Goal: Ask a question

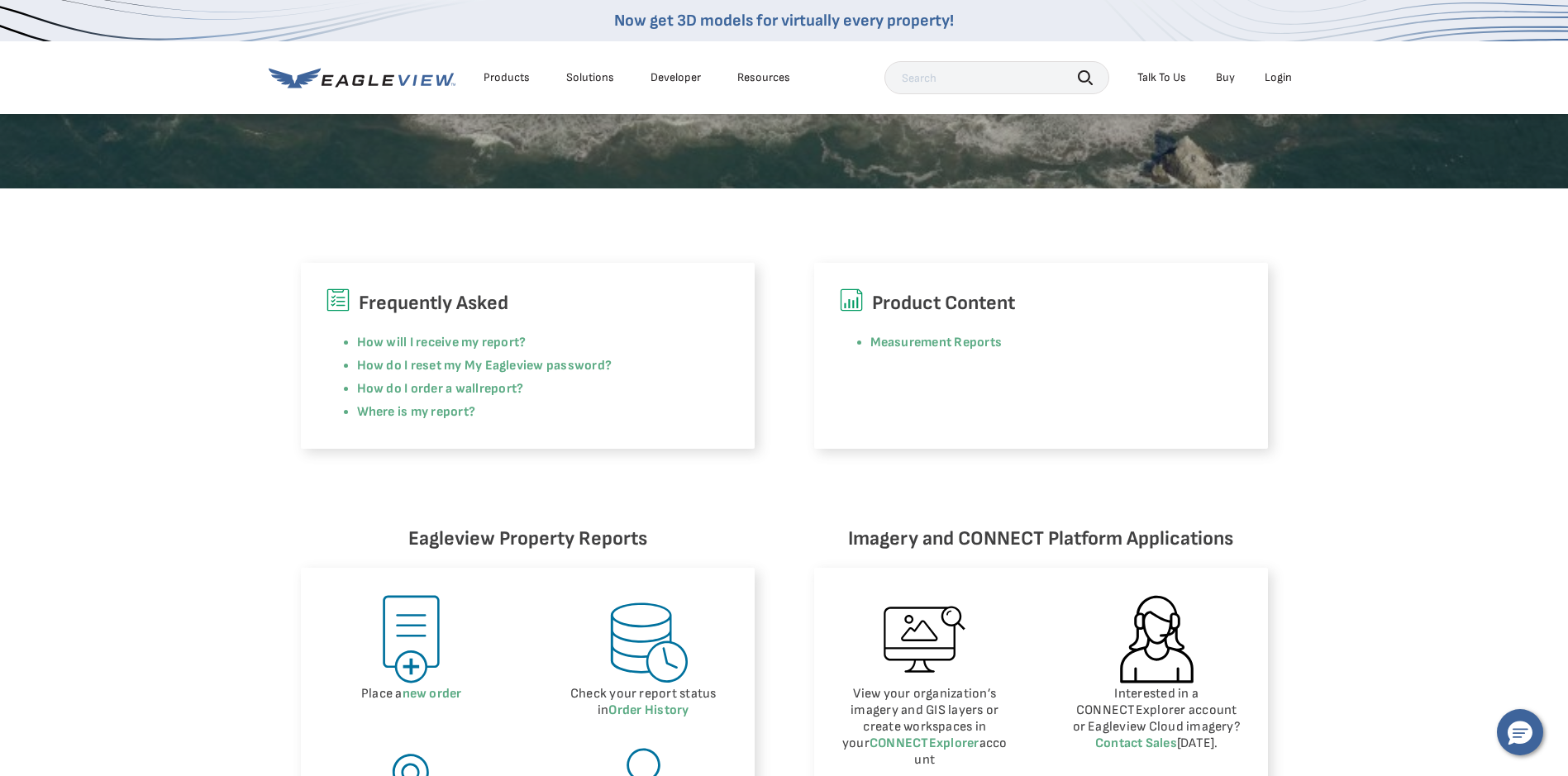
scroll to position [578, 0]
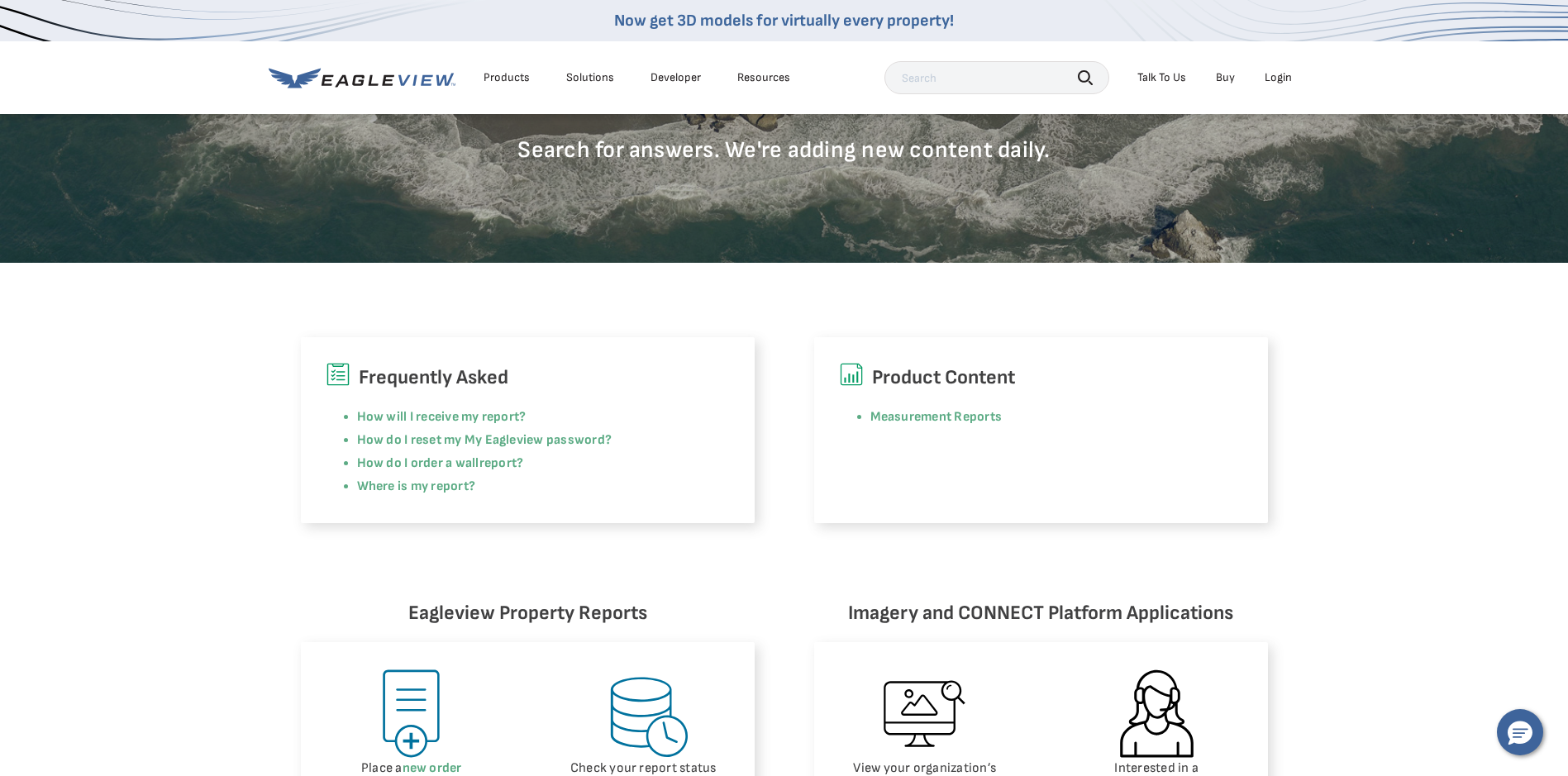
scroll to position [83, 0]
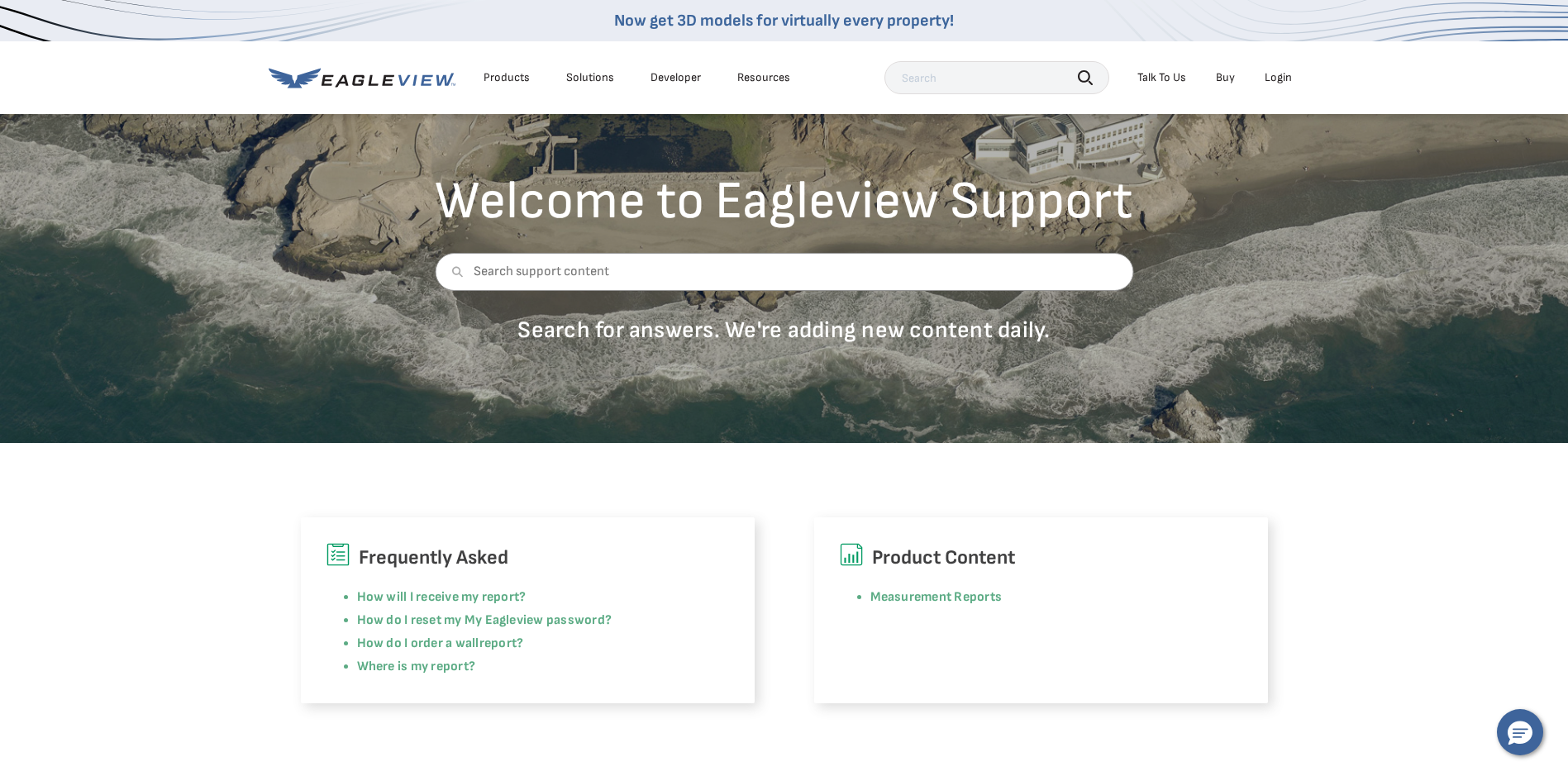
click at [1270, 80] on div "Login" at bounding box center [1278, 78] width 28 height 15
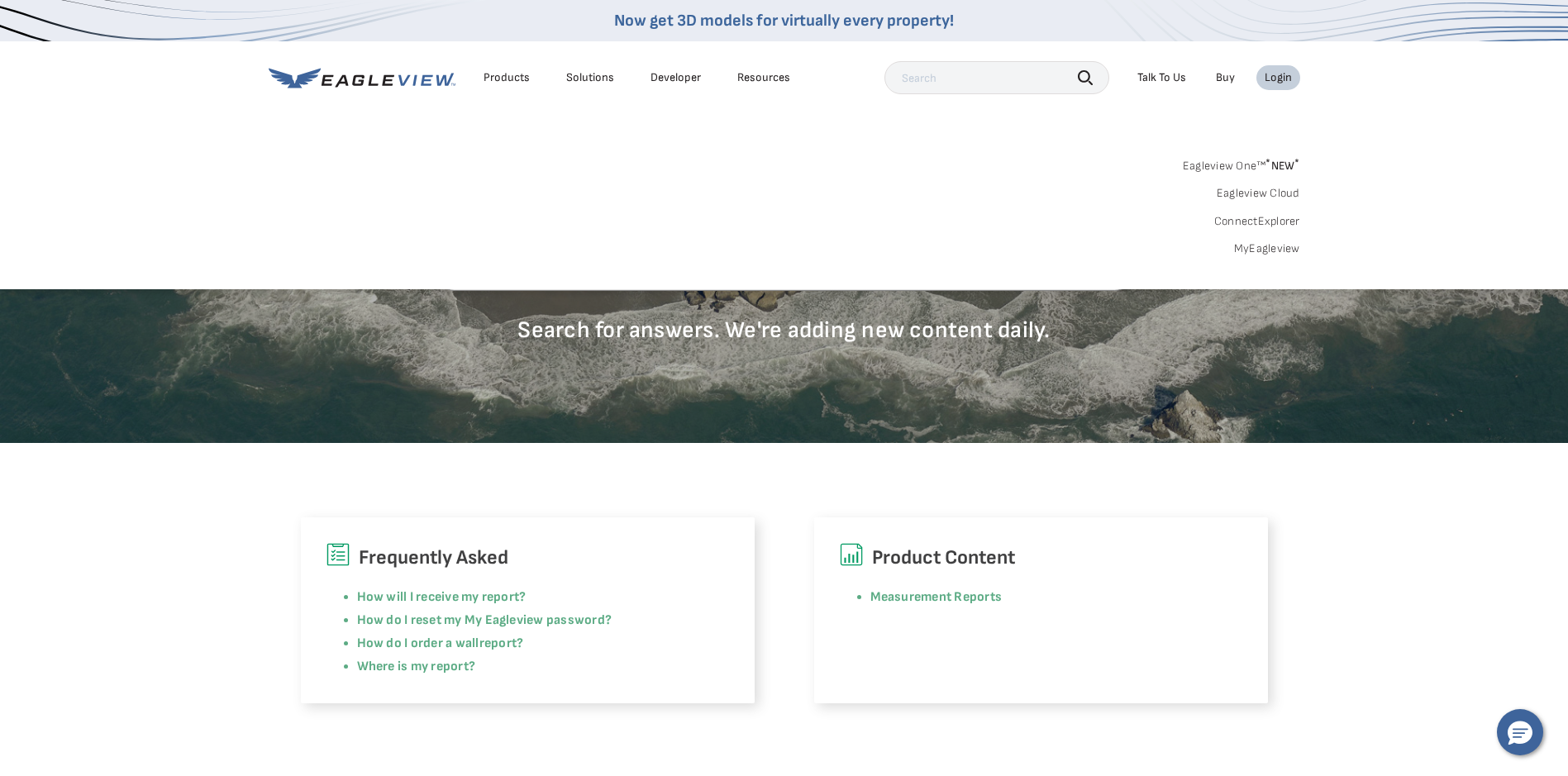
click at [1260, 247] on link "MyEagleview" at bounding box center [1267, 249] width 66 height 15
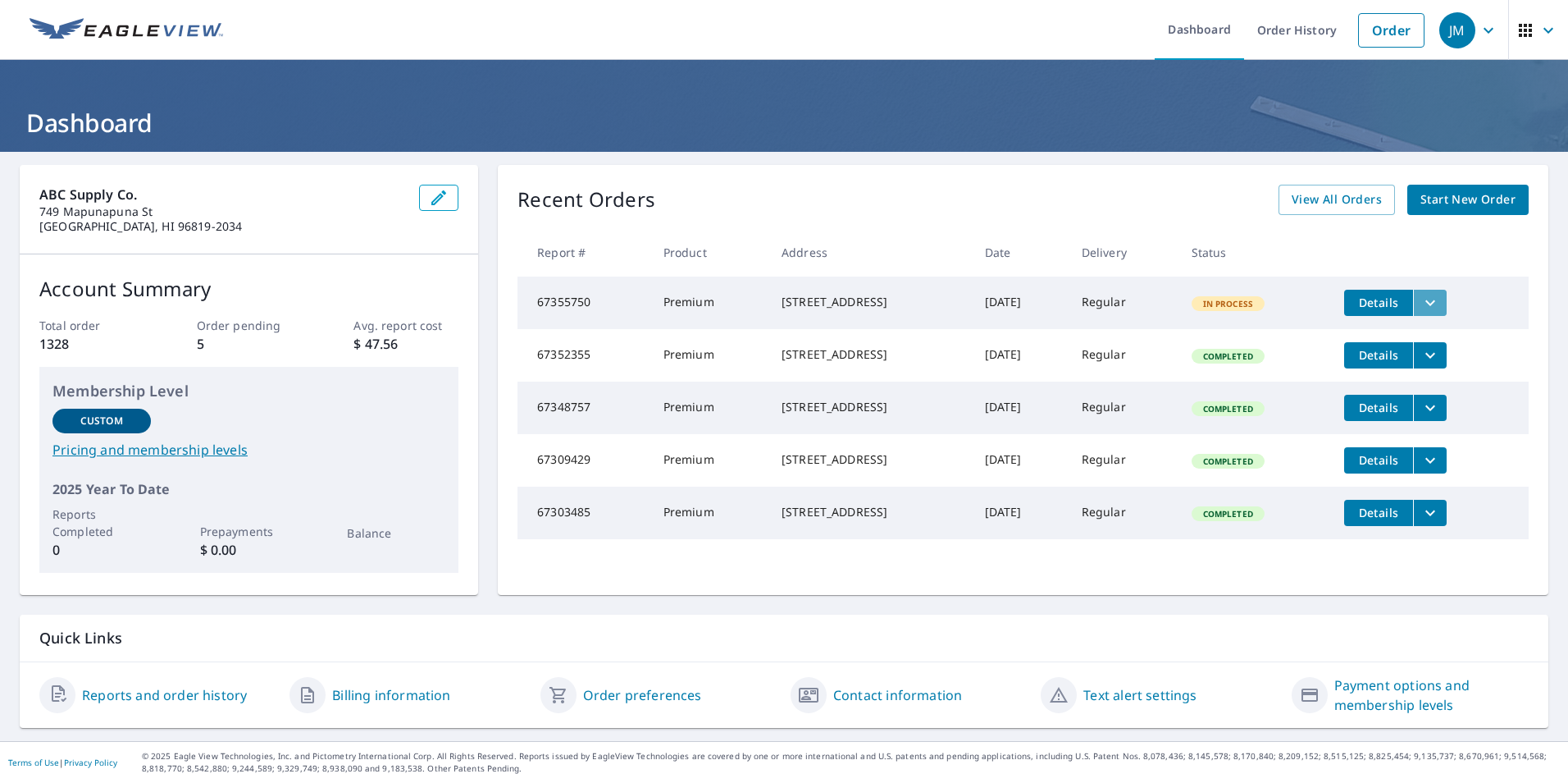
click at [1419, 301] on button "filesDropdownBtn-67355750" at bounding box center [1430, 303] width 34 height 27
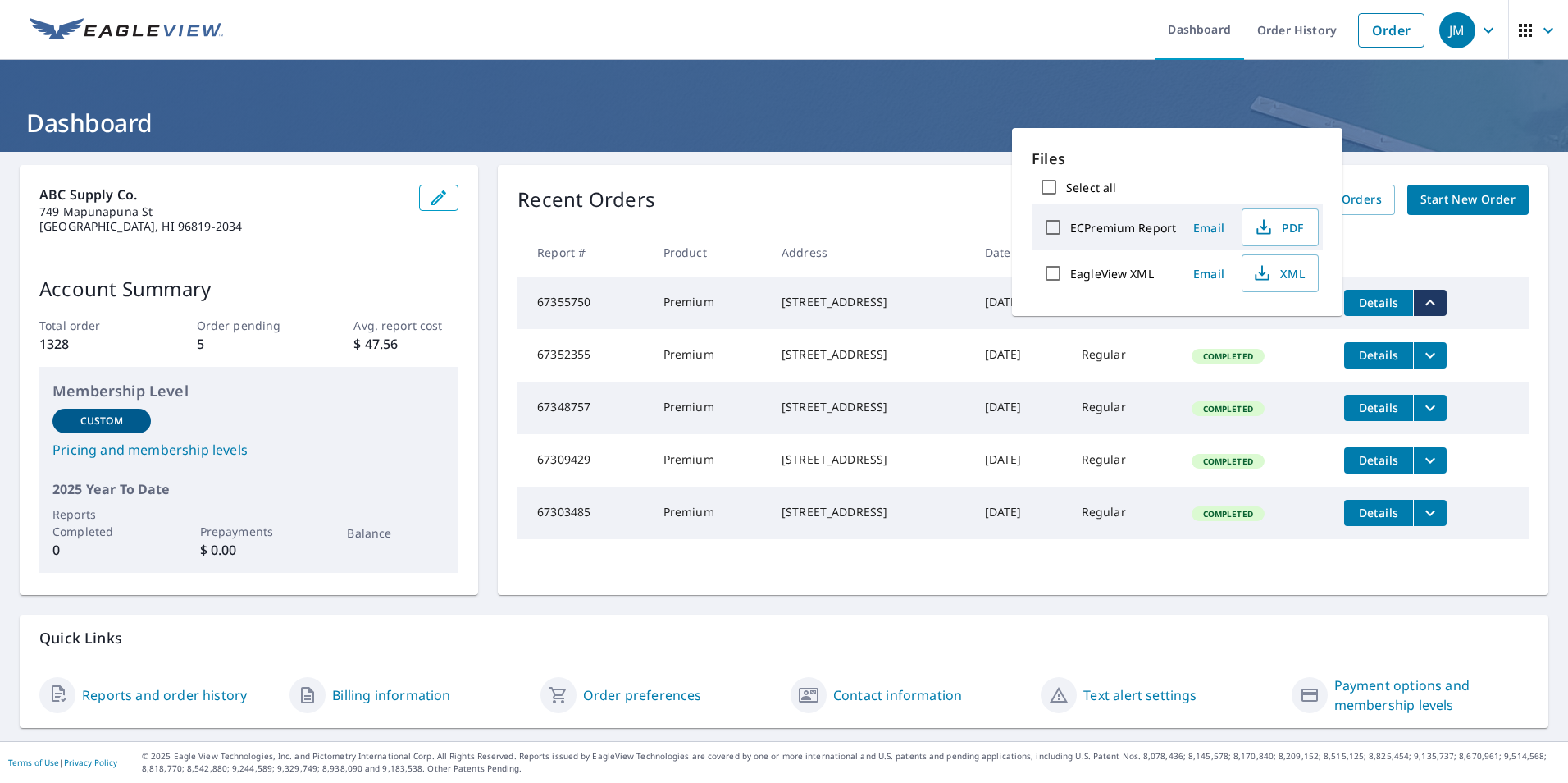
click at [792, 310] on div "94-484 Lehuakona St Mililani, HI 96789" at bounding box center [871, 302] width 177 height 17
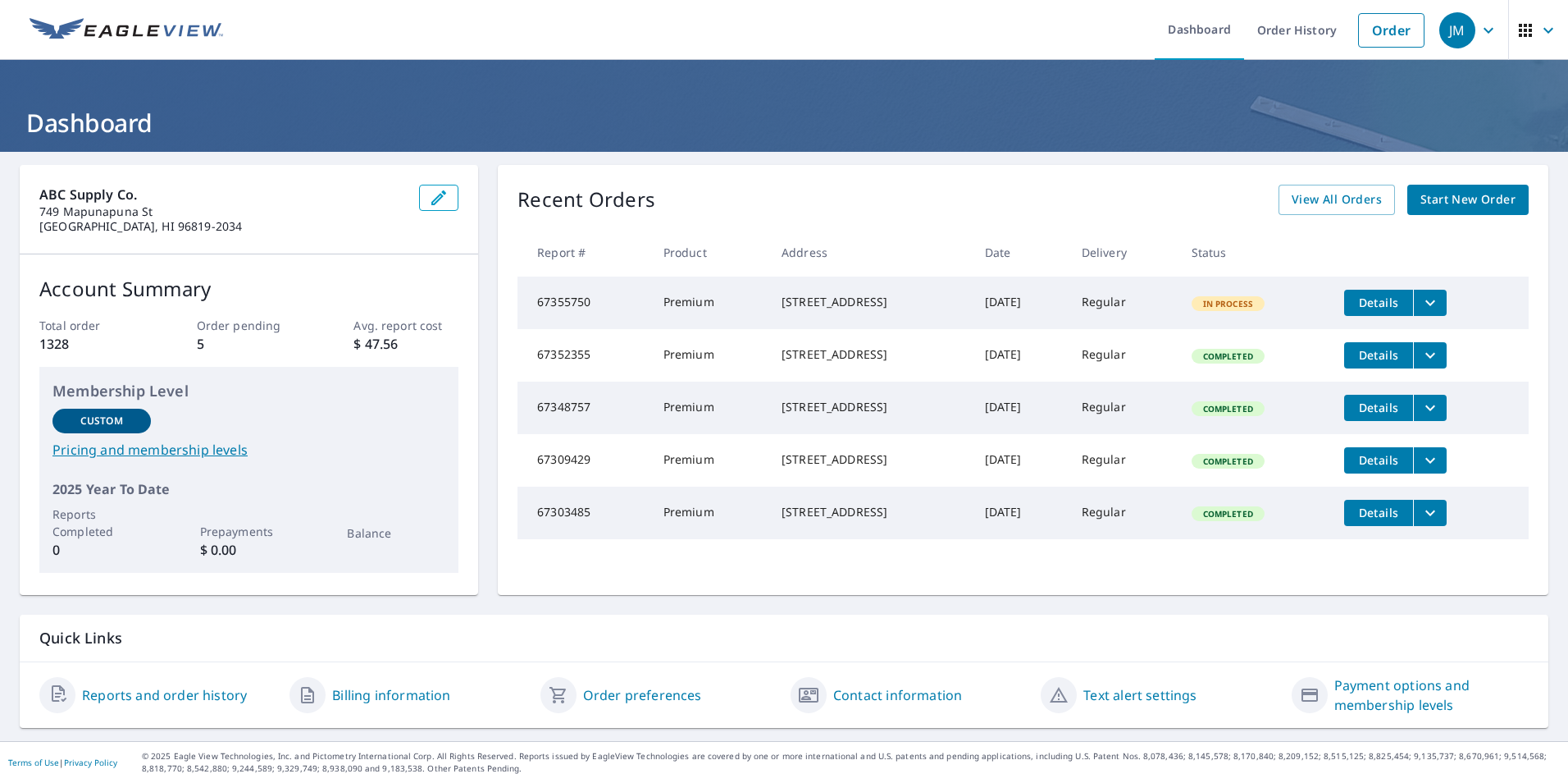
click at [1387, 308] on span "Details" at bounding box center [1378, 302] width 49 height 16
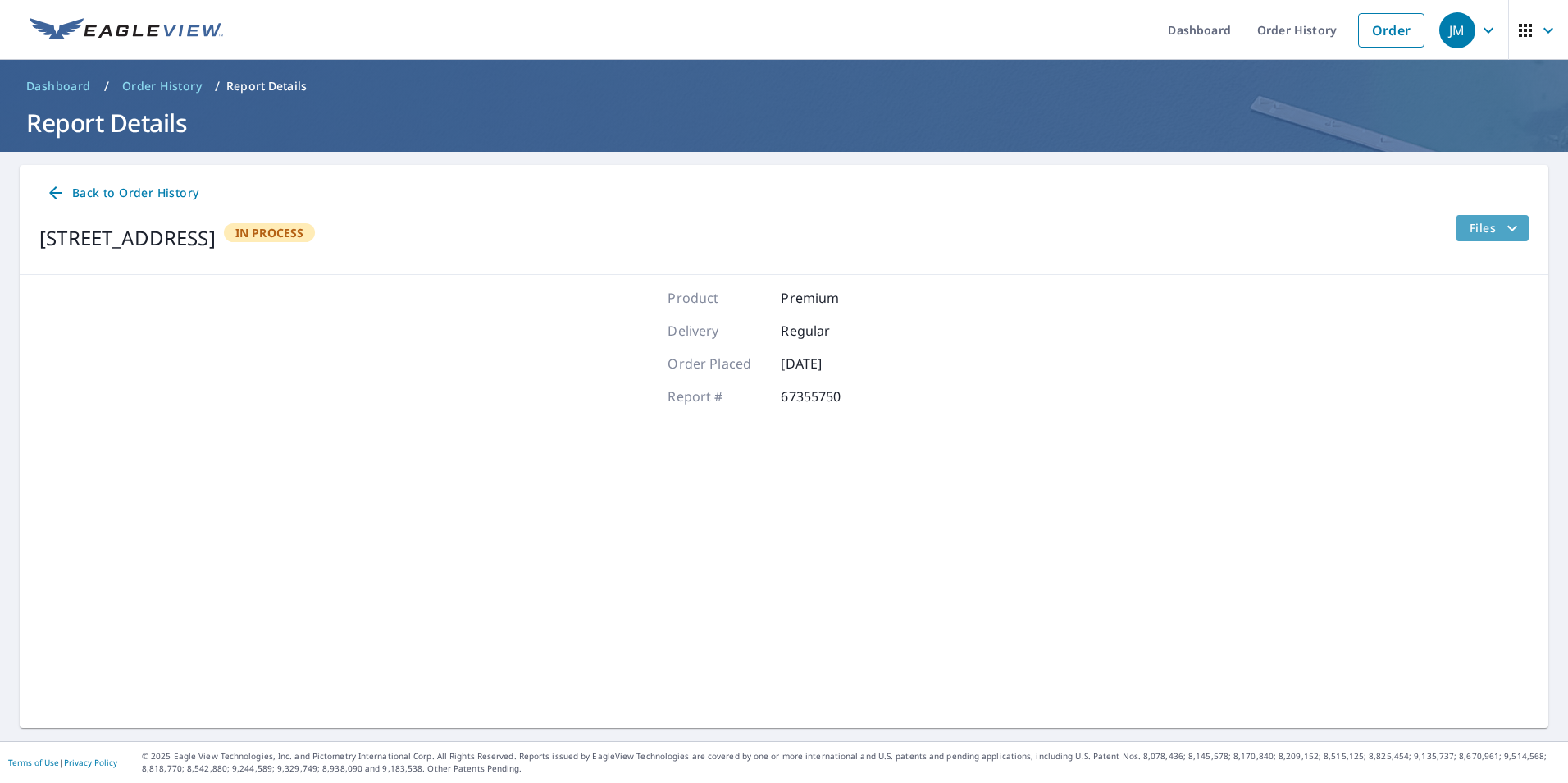
click at [1479, 234] on span "Files" at bounding box center [1495, 228] width 52 height 20
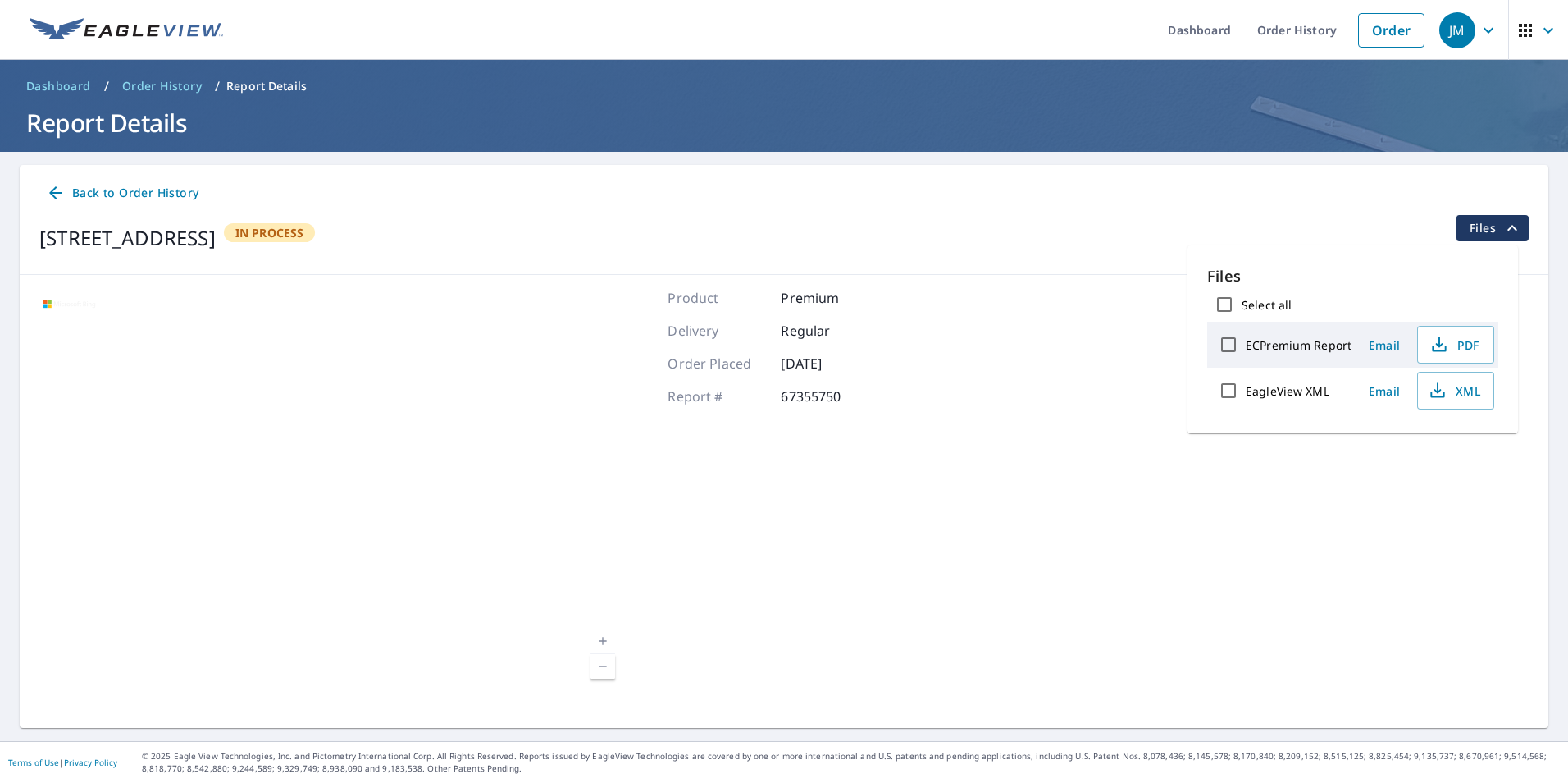
click at [1479, 234] on span "Files" at bounding box center [1495, 228] width 52 height 20
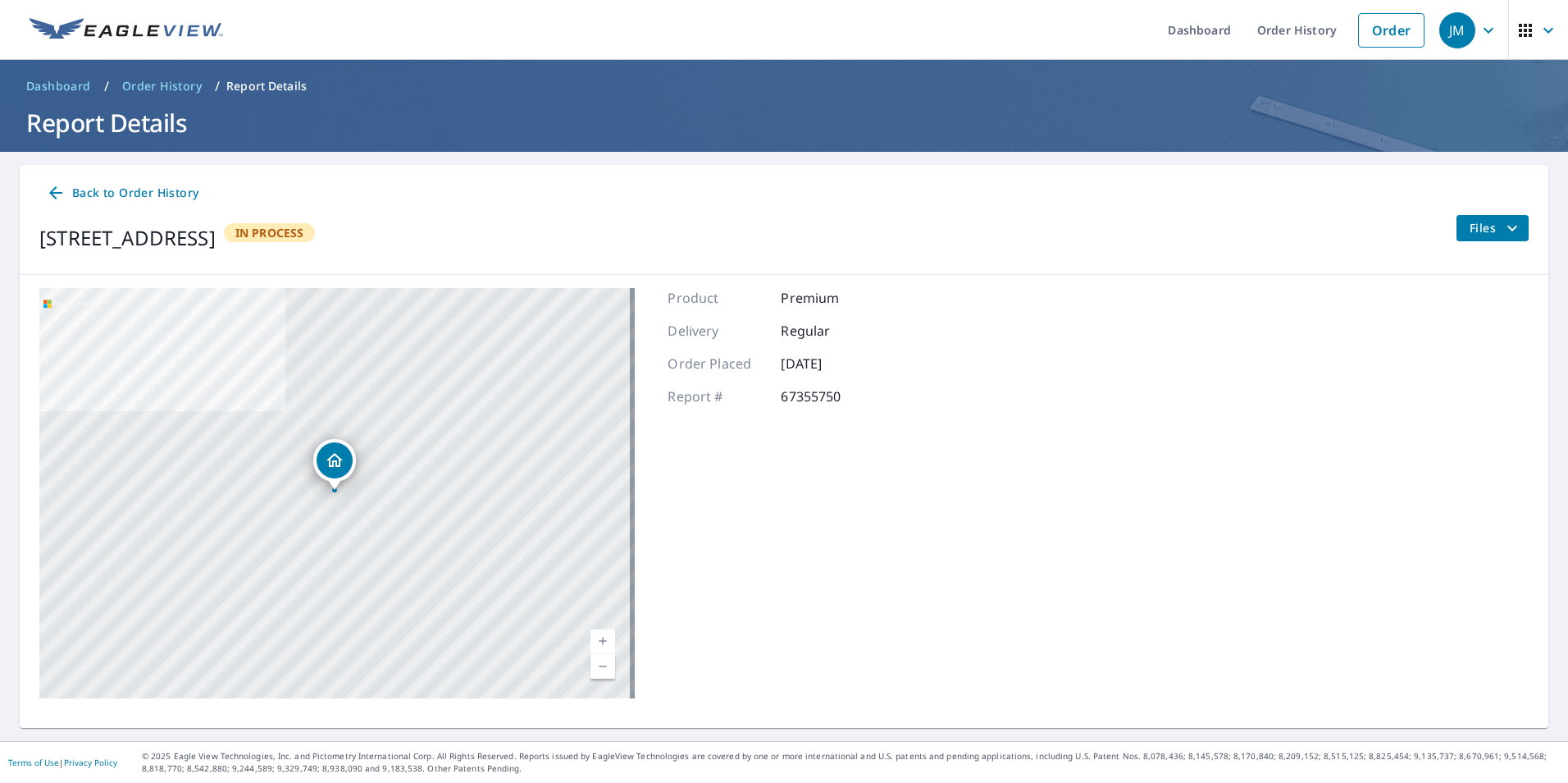
click at [96, 182] on link "Back to Order History" at bounding box center [123, 193] width 166 height 31
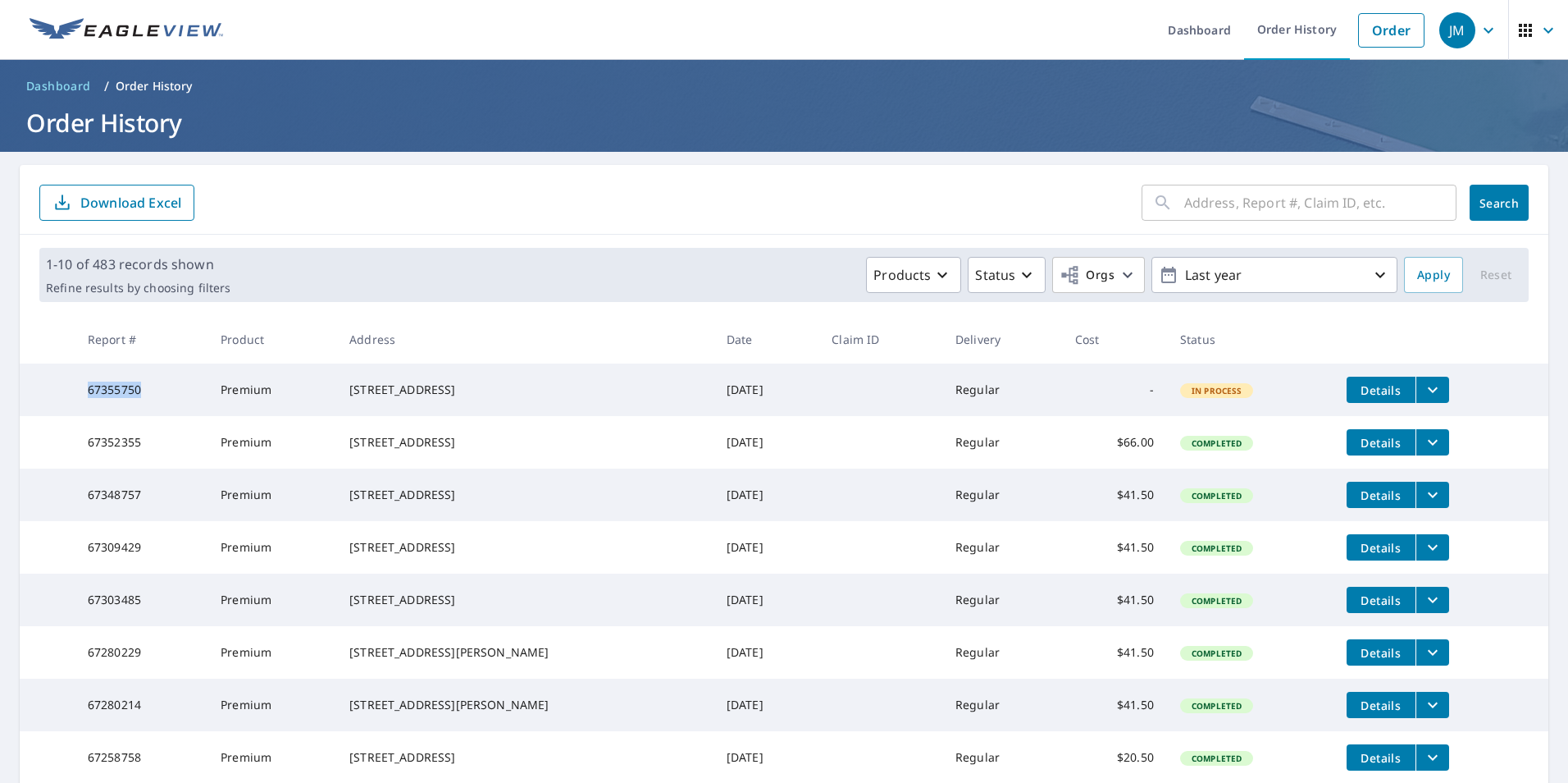
drag, startPoint x: 158, startPoint y: 397, endPoint x: 90, endPoint y: 394, distance: 68.1
click at [90, 394] on td "67355750" at bounding box center [141, 389] width 133 height 52
drag, startPoint x: 90, startPoint y: 394, endPoint x: 113, endPoint y: 393, distance: 23.0
copy td "67355750"
click at [1524, 38] on span "button" at bounding box center [1538, 31] width 46 height 40
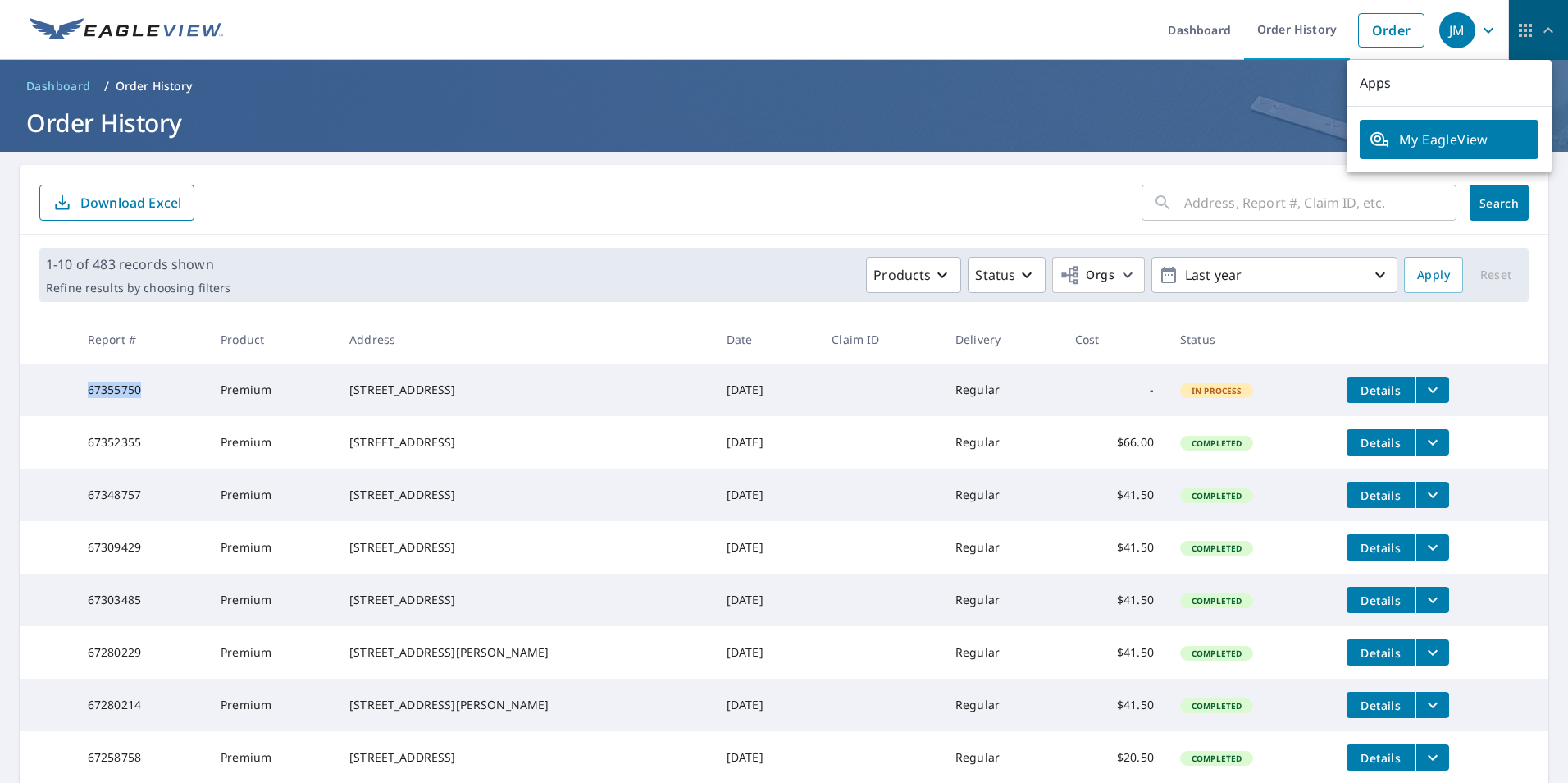
click at [1524, 38] on span "button" at bounding box center [1538, 31] width 46 height 40
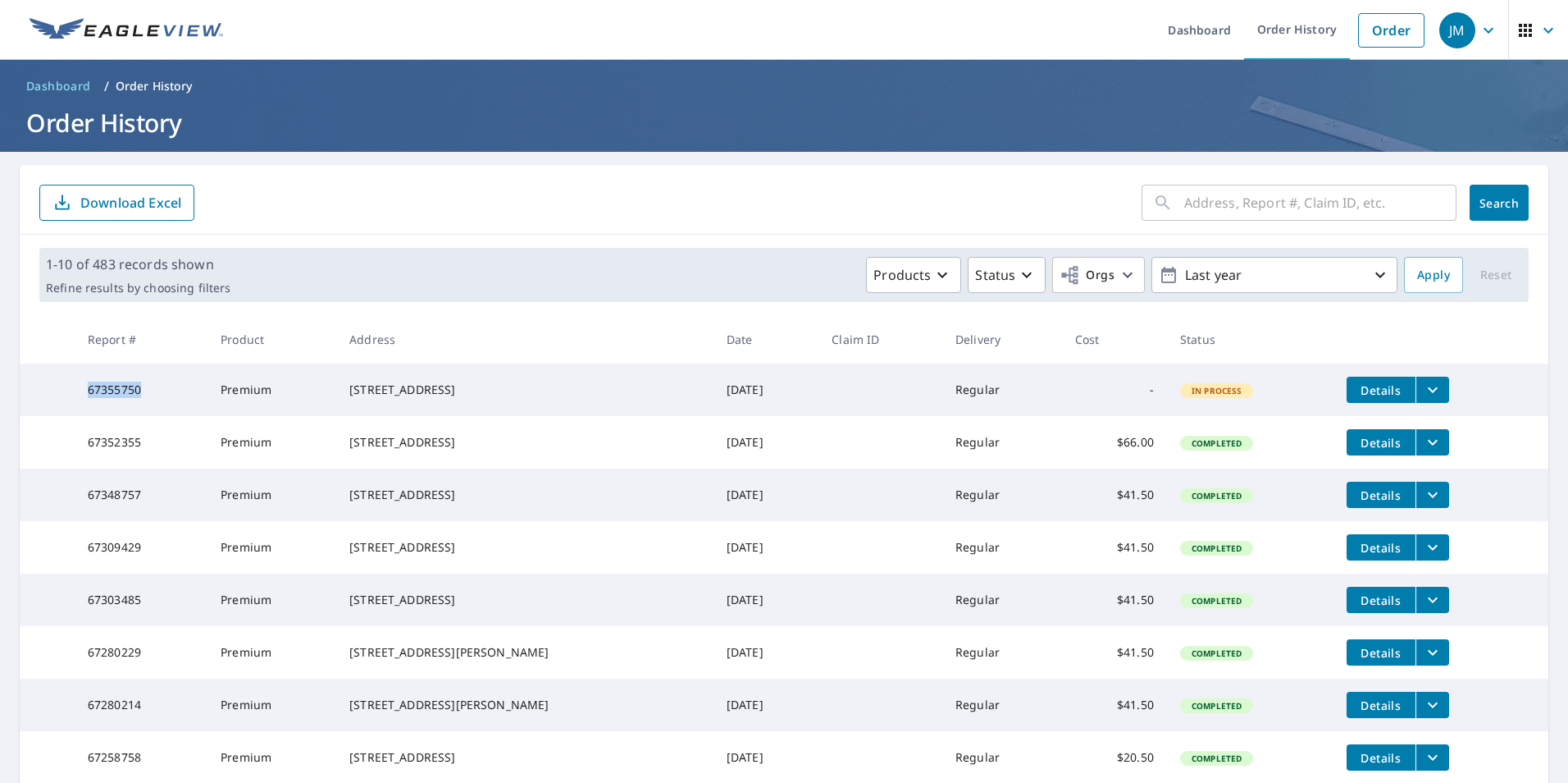
click at [1458, 44] on div "JM" at bounding box center [1458, 31] width 36 height 36
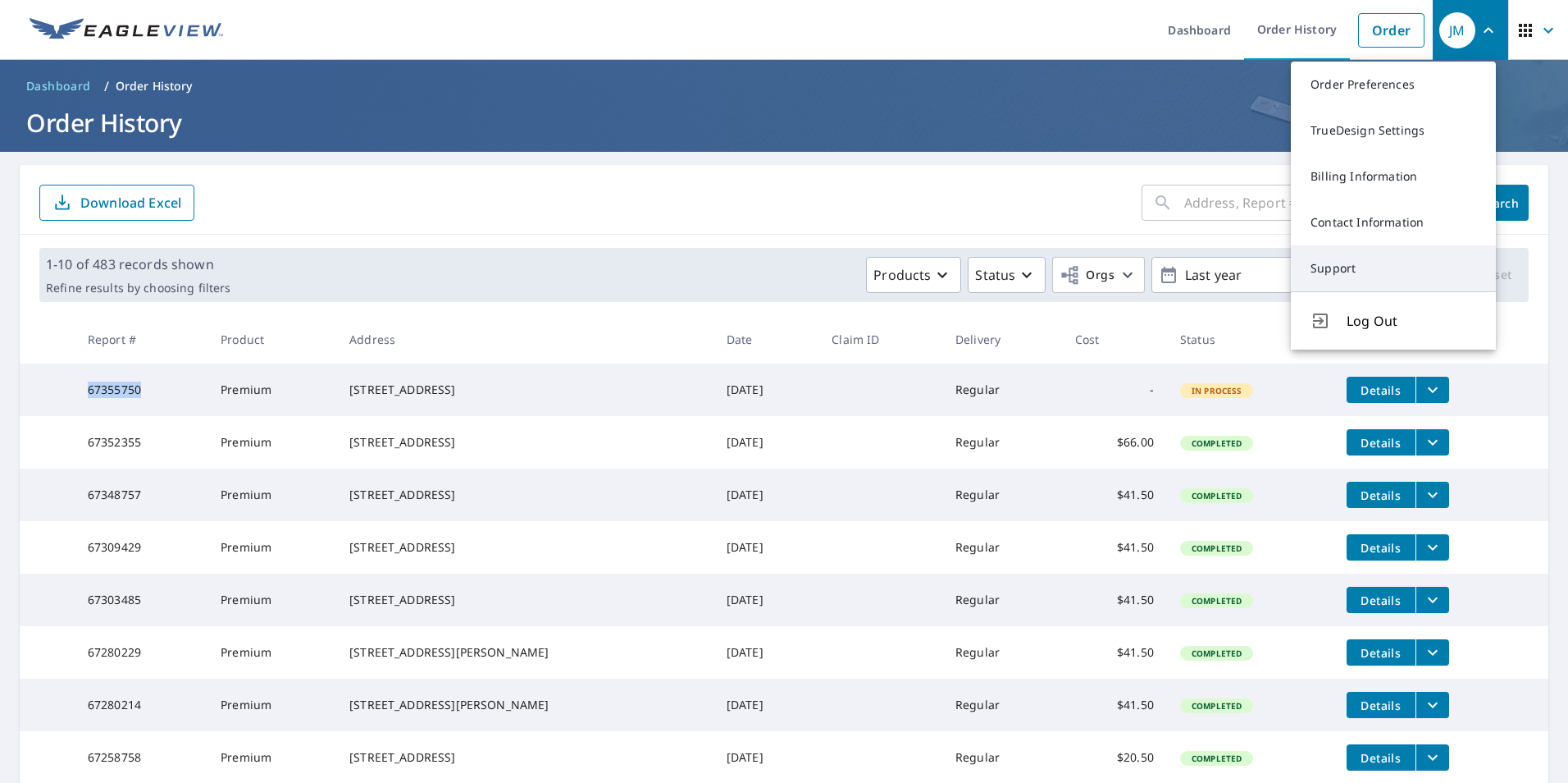
click at [1349, 273] on link "Support" at bounding box center [1393, 268] width 205 height 46
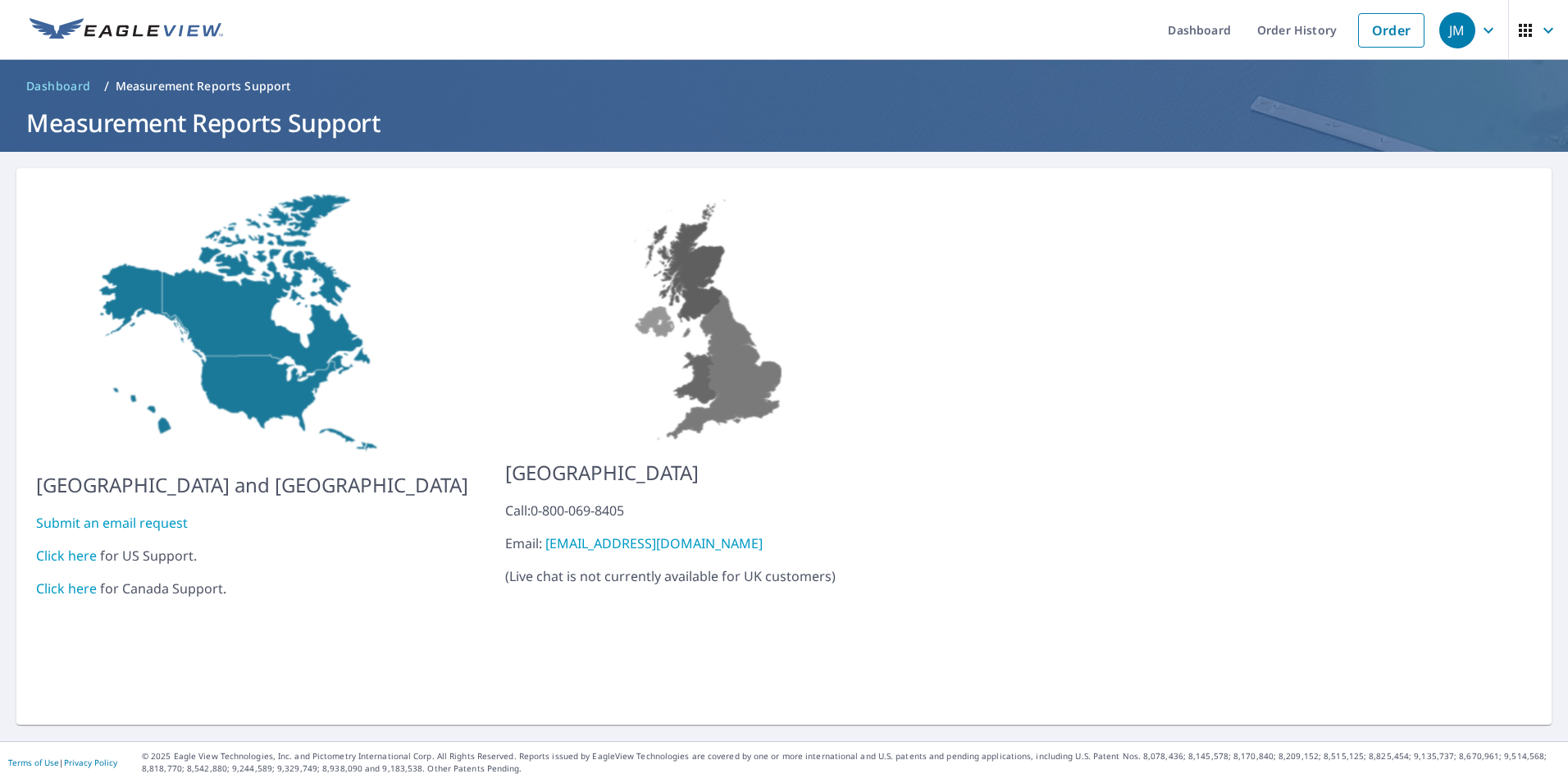
click at [51, 548] on link "Click here" at bounding box center [66, 555] width 60 height 18
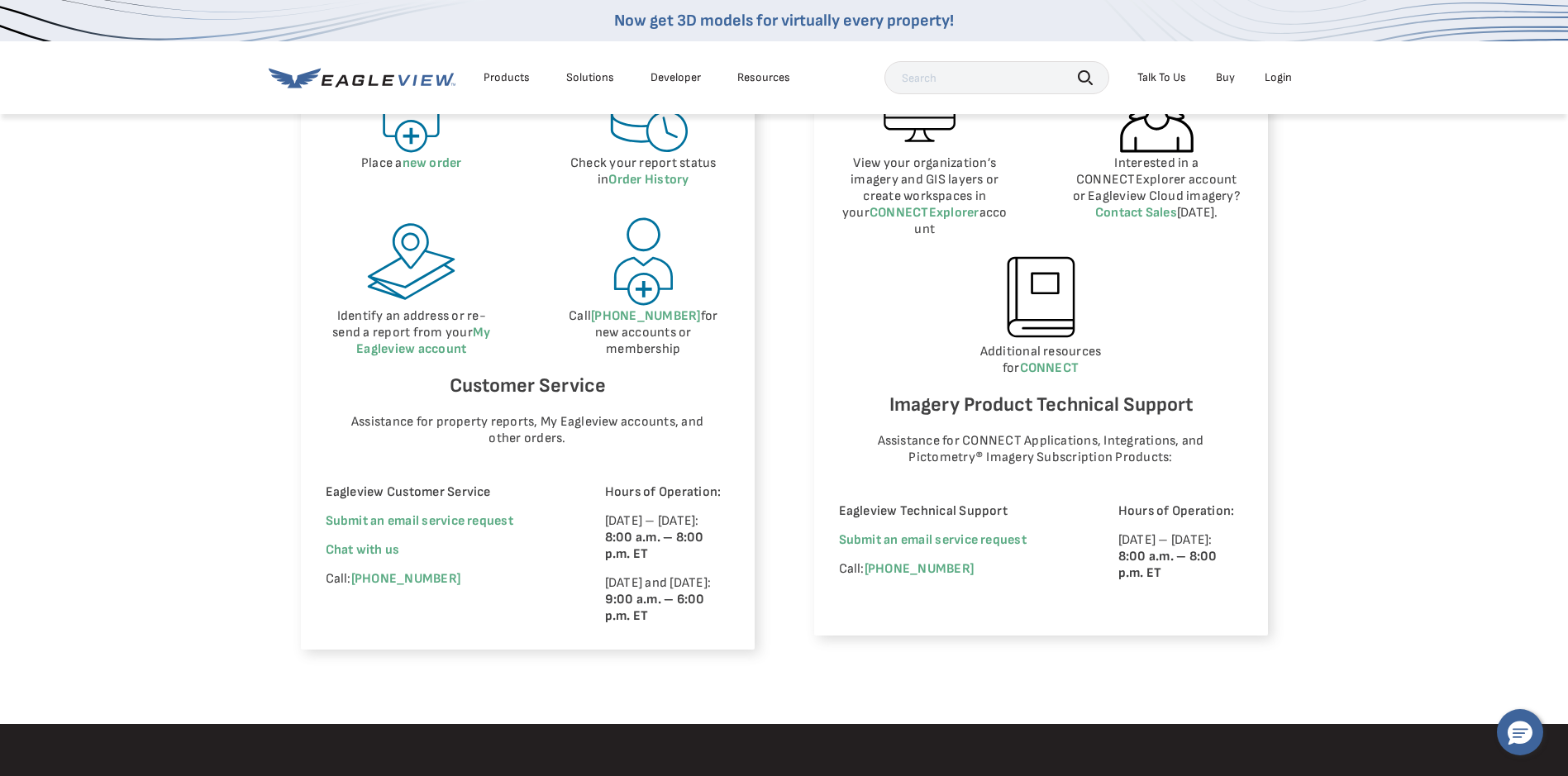
scroll to position [991, 0]
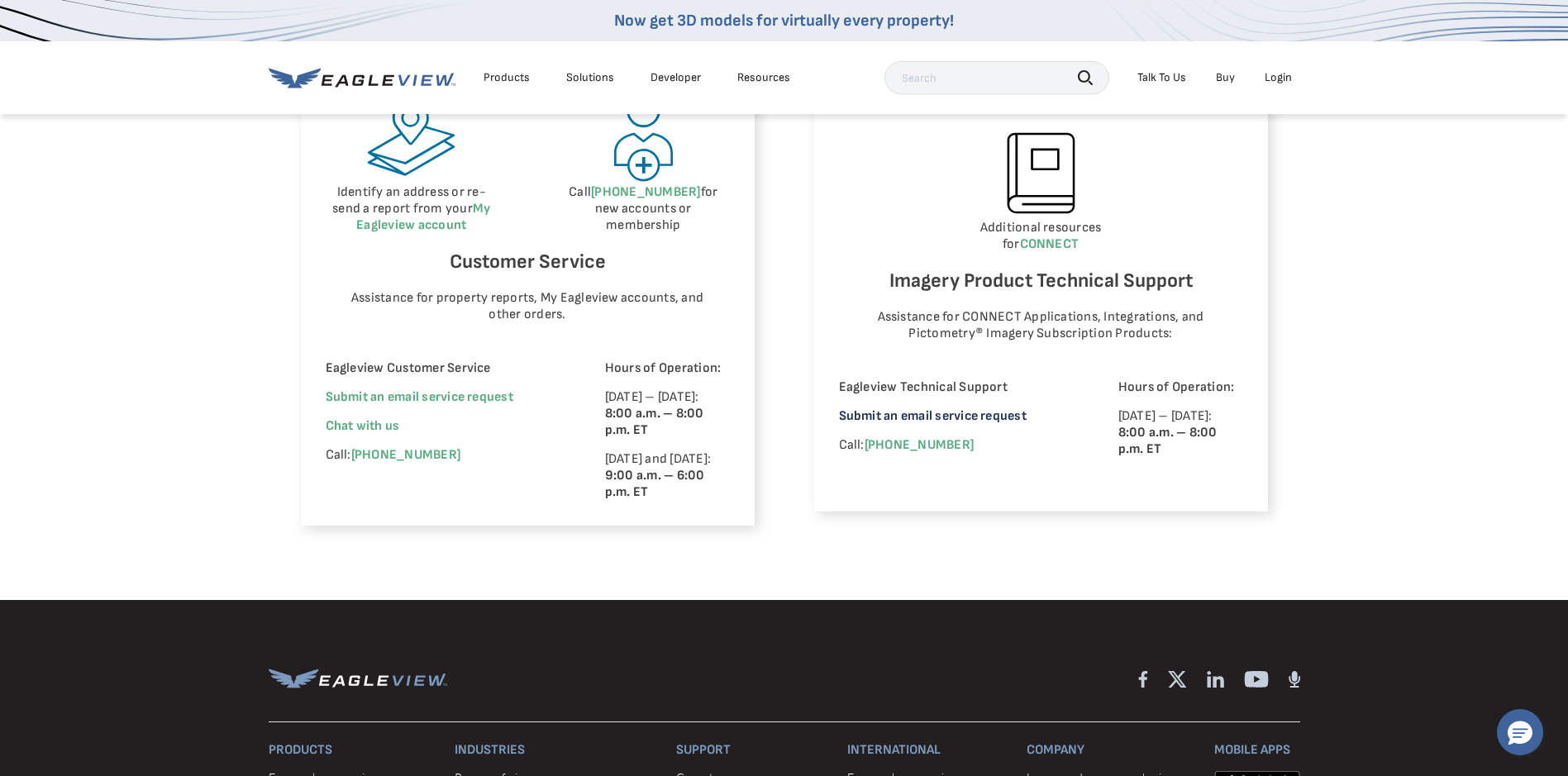
click at [935, 408] on link "Submit an email service request" at bounding box center [933, 416] width 188 height 16
